Goal: Task Accomplishment & Management: Manage account settings

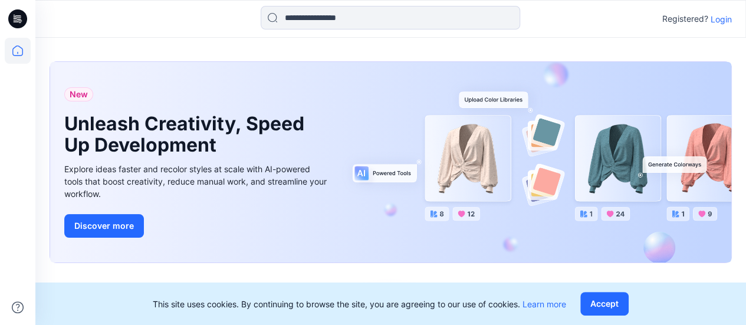
click at [721, 21] on p "Login" at bounding box center [720, 19] width 21 height 12
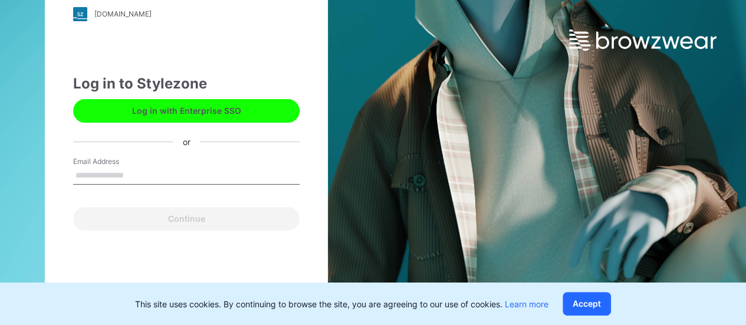
click at [122, 172] on input "Email Address" at bounding box center [186, 176] width 226 height 18
type input "**********"
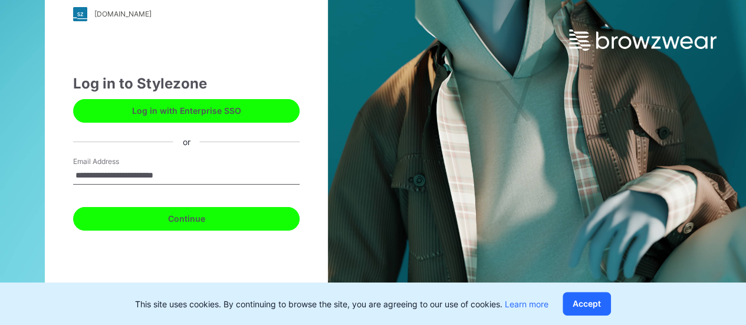
click at [202, 223] on button "Continue" at bounding box center [186, 219] width 226 height 24
